Goal: Navigation & Orientation: Go to known website

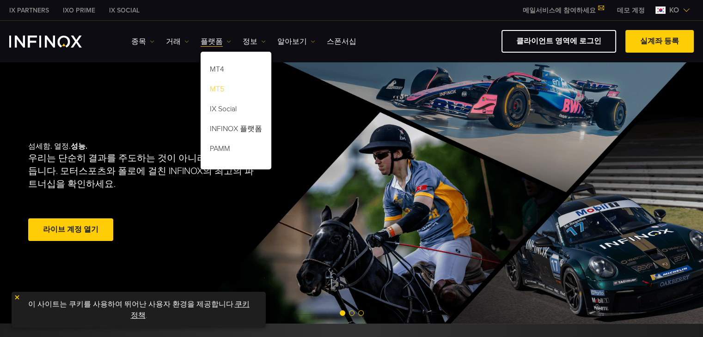
click at [220, 84] on link "MT5" at bounding box center [236, 91] width 71 height 20
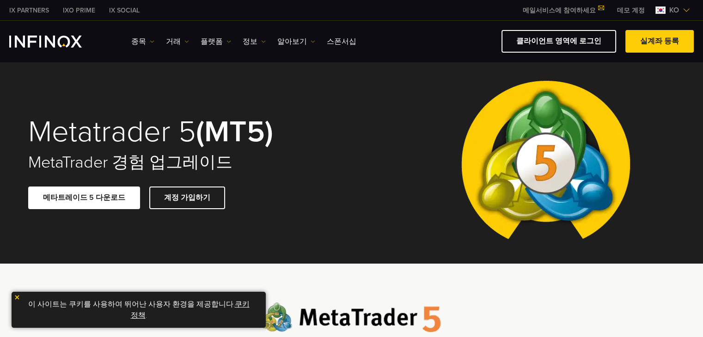
click at [441, 34] on div "클라이언트 영역에 로그인 실계좌 등록" at bounding box center [528, 41] width 330 height 23
